Goal: Entertainment & Leisure: Consume media (video, audio)

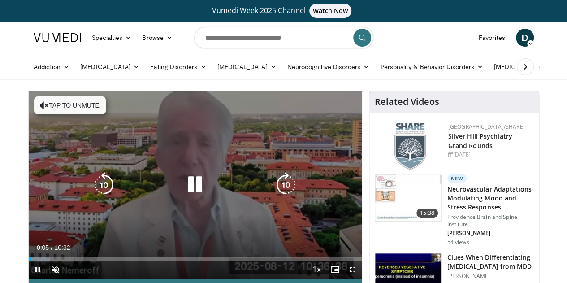
click at [34, 104] on button "Tap to unmute" at bounding box center [70, 105] width 72 height 18
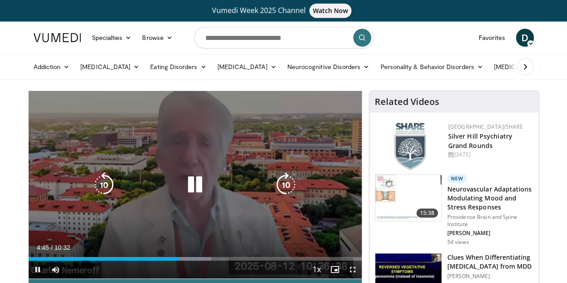
click at [189, 197] on icon "Video Player" at bounding box center [195, 184] width 25 height 25
click at [186, 195] on icon "Video Player" at bounding box center [195, 184] width 25 height 25
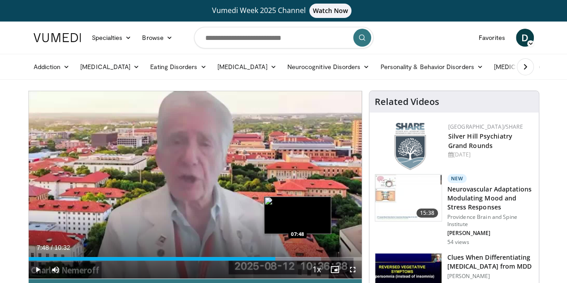
click at [274, 261] on div "08:15" at bounding box center [152, 259] width 247 height 4
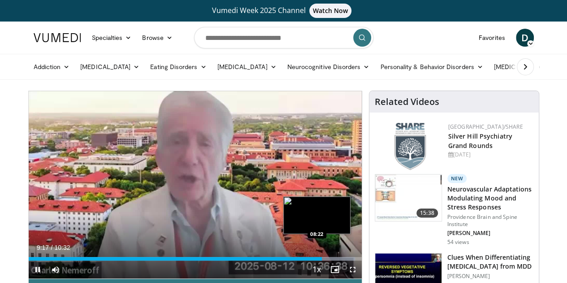
click at [294, 261] on div "09:17" at bounding box center [176, 259] width 294 height 4
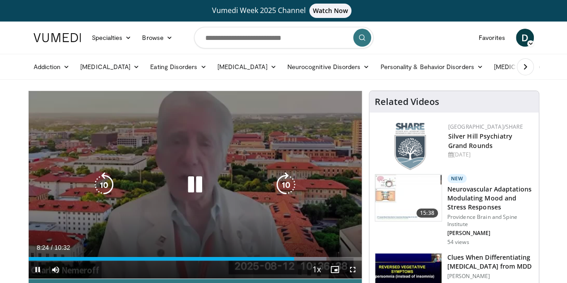
click at [183, 192] on icon "Video Player" at bounding box center [195, 184] width 25 height 25
click at [184, 189] on icon "Video Player" at bounding box center [195, 184] width 25 height 25
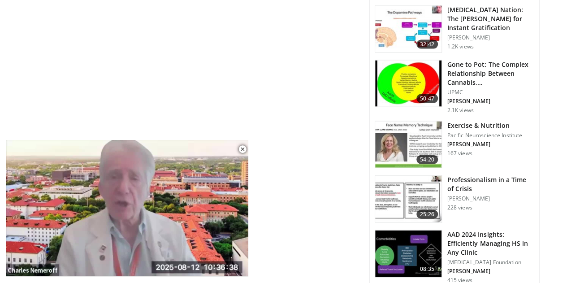
scroll to position [1132, 0]
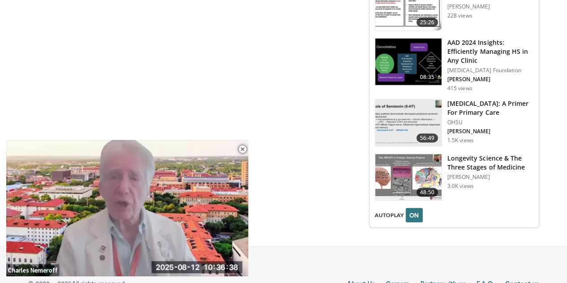
drag, startPoint x: 171, startPoint y: 209, endPoint x: 171, endPoint y: 304, distance: 95.1
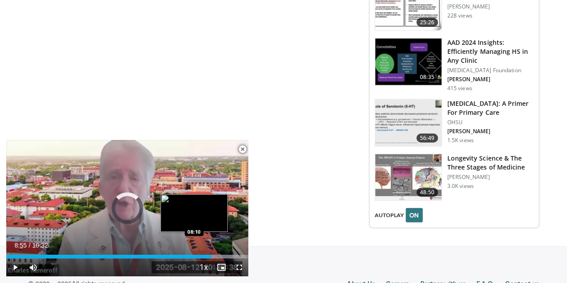
click at [195, 257] on div "08:55" at bounding box center [108, 257] width 205 height 4
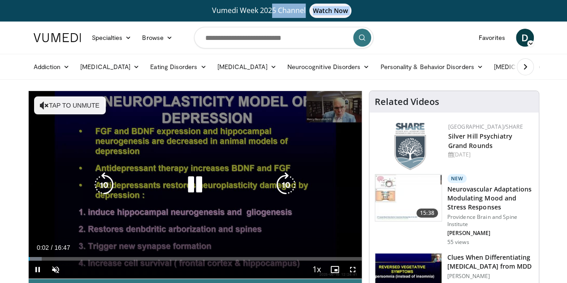
click at [53, 103] on button "Tap to unmute" at bounding box center [70, 105] width 72 height 18
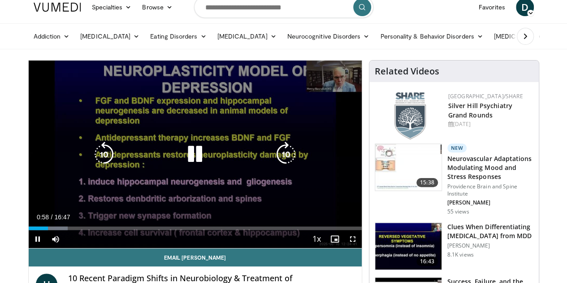
scroll to position [45, 0]
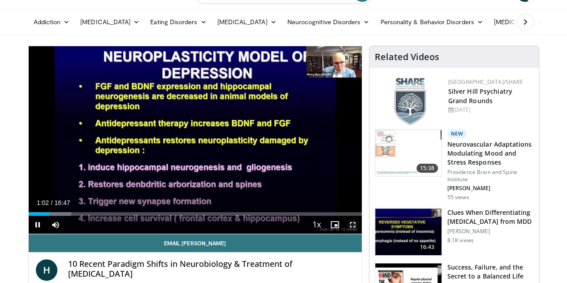
click at [359, 234] on span "Video Player" at bounding box center [353, 225] width 18 height 18
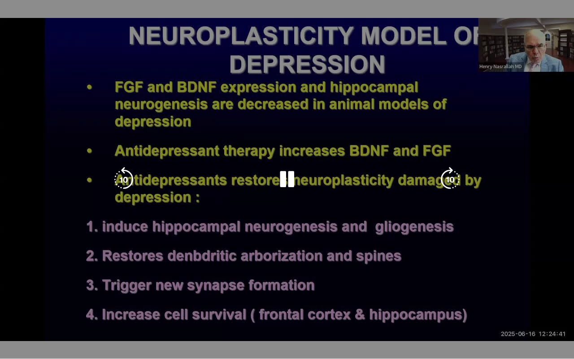
click at [358, 283] on div "10 seconds Tap to unmute" at bounding box center [287, 179] width 574 height 358
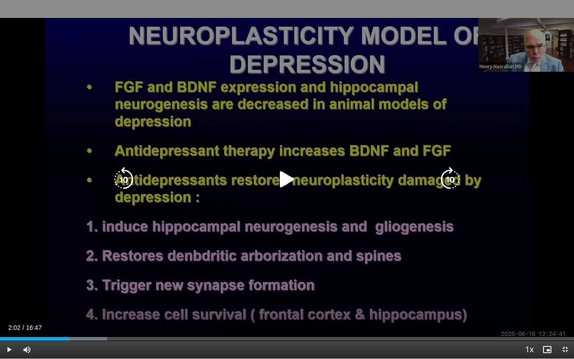
click at [286, 177] on icon "Video Player" at bounding box center [286, 179] width 25 height 25
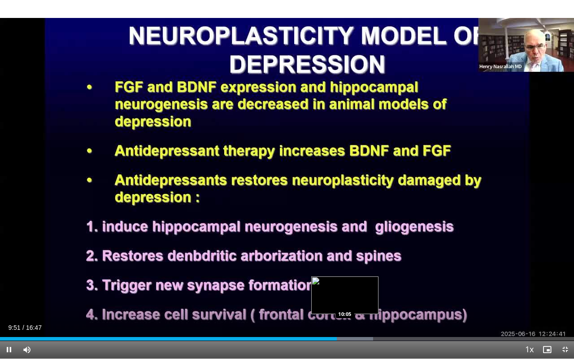
click at [345, 283] on div "Progress Bar" at bounding box center [346, 339] width 53 height 4
click at [361, 283] on div "Loaded : 66.52% 10:33 10:32" at bounding box center [287, 339] width 574 height 4
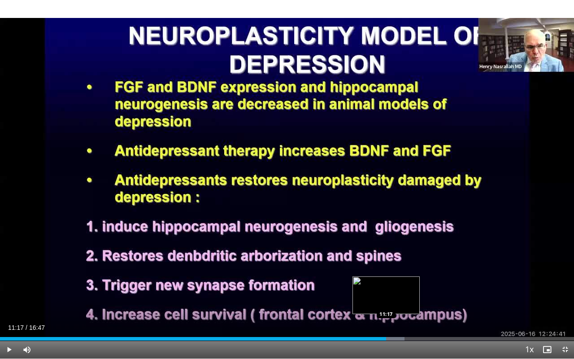
click at [386, 283] on div "Progress Bar" at bounding box center [386, 339] width 35 height 4
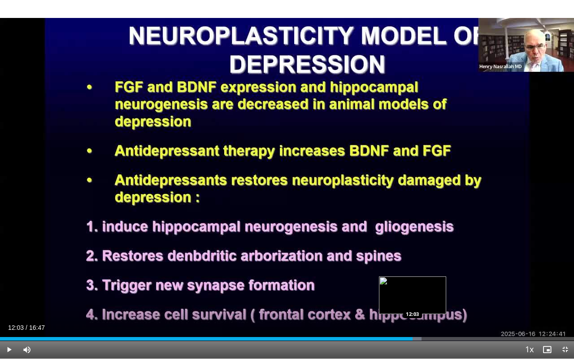
click at [413, 283] on div "Loaded : 73.47% 12:03 12:03" at bounding box center [287, 339] width 574 height 4
click at [416, 283] on video-js "**********" at bounding box center [287, 179] width 574 height 359
click at [428, 283] on div "Loaded : 78.43% 12:08 12:30" at bounding box center [287, 336] width 574 height 9
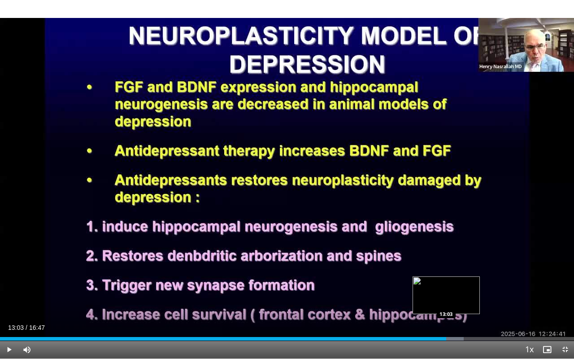
click at [446, 283] on div "Progress Bar" at bounding box center [438, 339] width 51 height 4
click at [459, 283] on div "Progress Bar" at bounding box center [457, 339] width 55 height 4
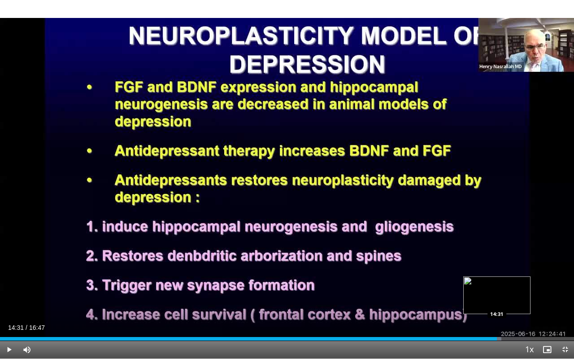
click at [497, 283] on div "Progress Bar" at bounding box center [473, 339] width 55 height 4
click at [519, 283] on div "Loaded : 93.32% 14:37 15:11" at bounding box center [287, 339] width 574 height 4
click at [527, 283] on div "Progress Bar" at bounding box center [531, 339] width 55 height 4
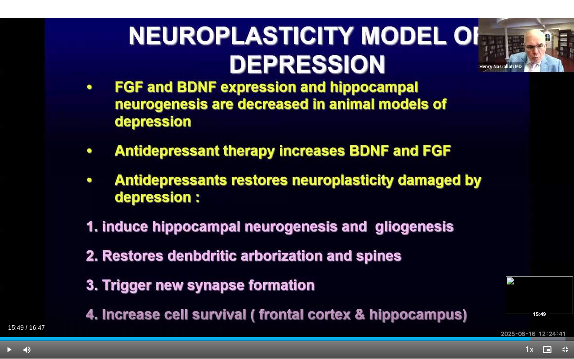
click at [541, 283] on div "Progress Bar" at bounding box center [539, 339] width 51 height 4
click at [557, 283] on div "Loaded : 100.00% 16:08 16:17" at bounding box center [287, 339] width 574 height 4
click at [563, 283] on div "Progress Bar" at bounding box center [549, 339] width 50 height 4
click at [568, 283] on div "Progress Bar" at bounding box center [549, 339] width 50 height 4
